Goal: Transaction & Acquisition: Book appointment/travel/reservation

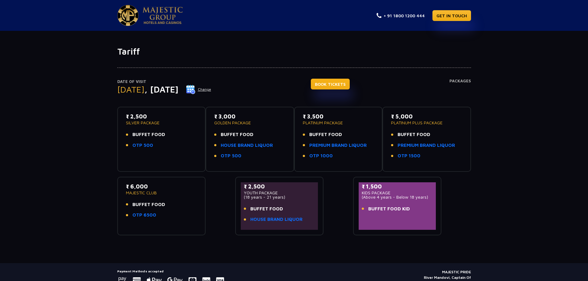
click at [350, 86] on link "BOOK TICKETS" at bounding box center [330, 84] width 39 height 11
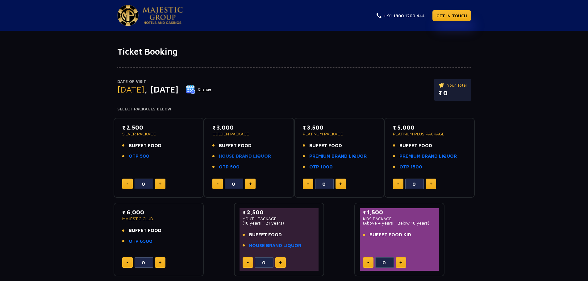
click at [247, 155] on link "HOUSE BRAND LIQUOR" at bounding box center [245, 156] width 52 height 7
